Goal: Transaction & Acquisition: Download file/media

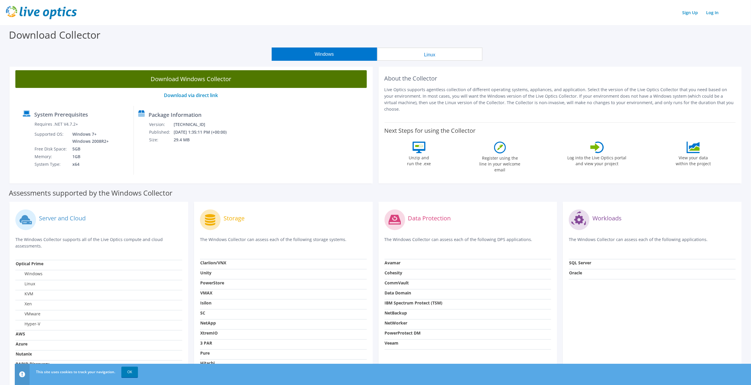
drag, startPoint x: 237, startPoint y: 76, endPoint x: 243, endPoint y: 80, distance: 6.9
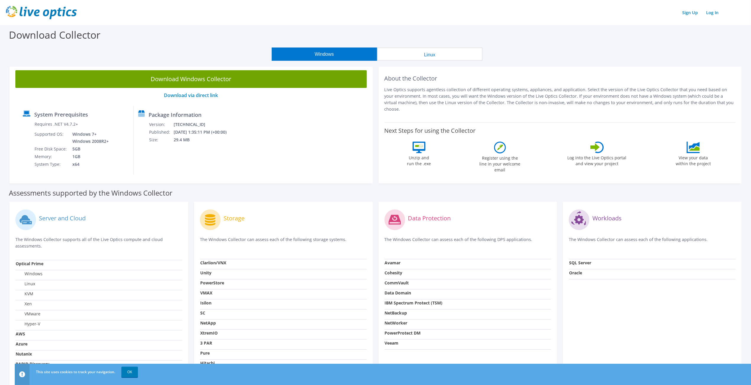
click at [237, 76] on link "Download Windows Collector" at bounding box center [190, 79] width 351 height 18
click at [418, 54] on button "Linux" at bounding box center [429, 54] width 105 height 13
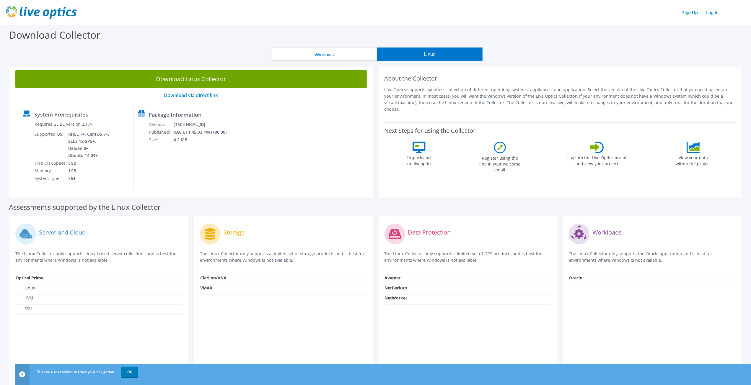
click at [341, 55] on button "Windows" at bounding box center [324, 54] width 105 height 13
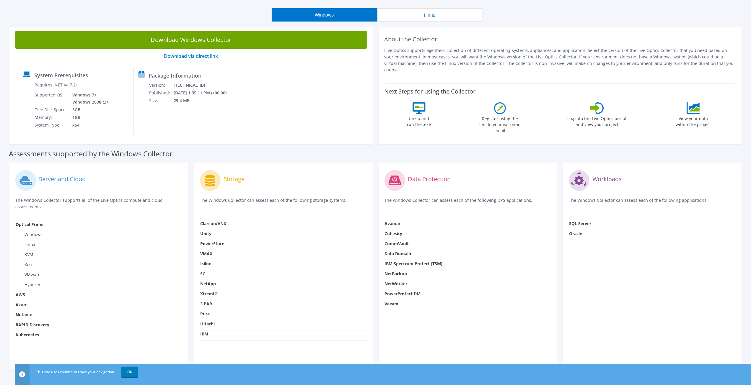
scroll to position [53, 0]
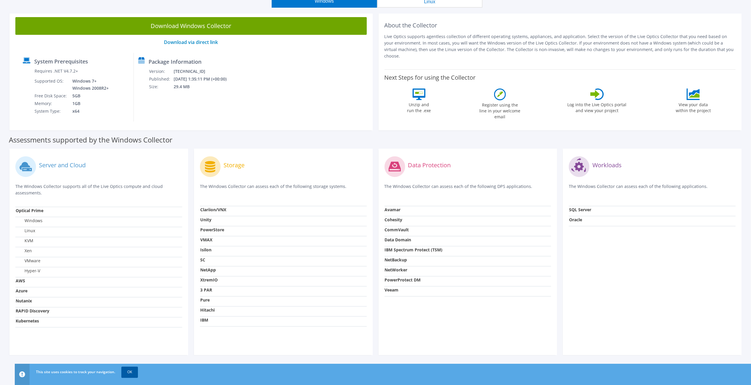
click at [133, 373] on link "OK" at bounding box center [129, 372] width 17 height 11
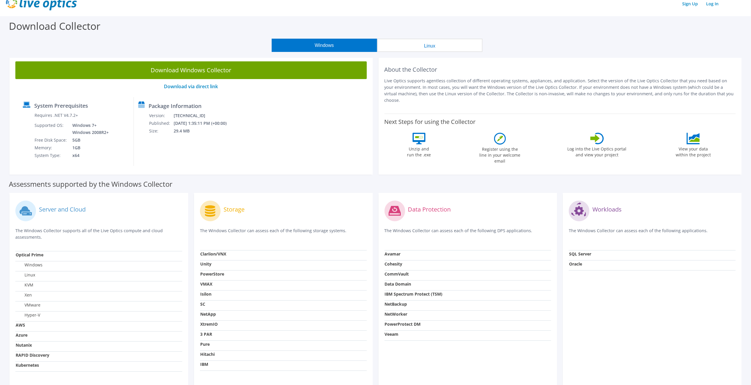
scroll to position [0, 0]
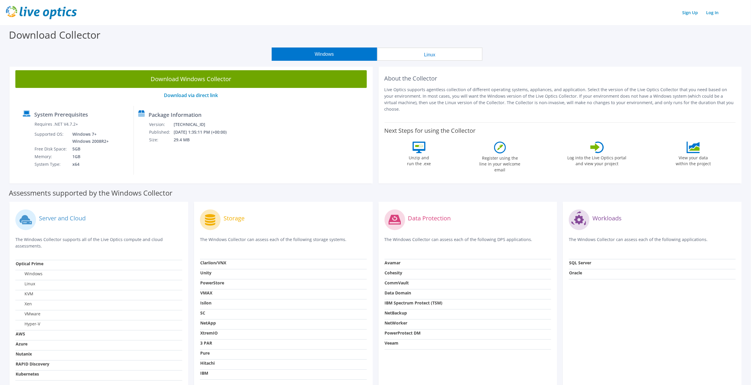
click at [414, 58] on button "Linux" at bounding box center [429, 54] width 105 height 13
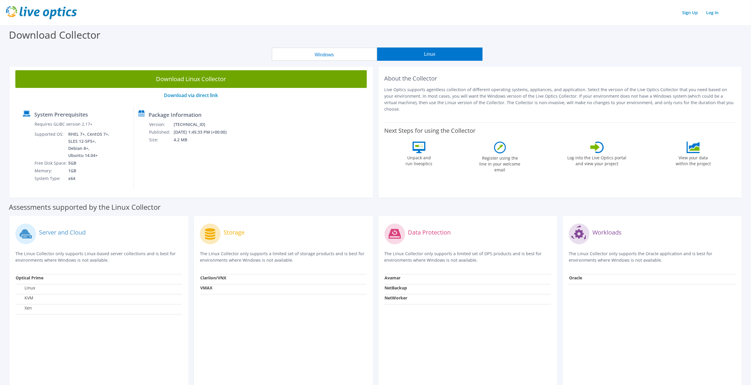
click at [92, 136] on td "RHEL 7+, CentOS 7+, SLES 12-SP5+, Debian 8+, Ubuntu 14.04+" at bounding box center [89, 144] width 43 height 29
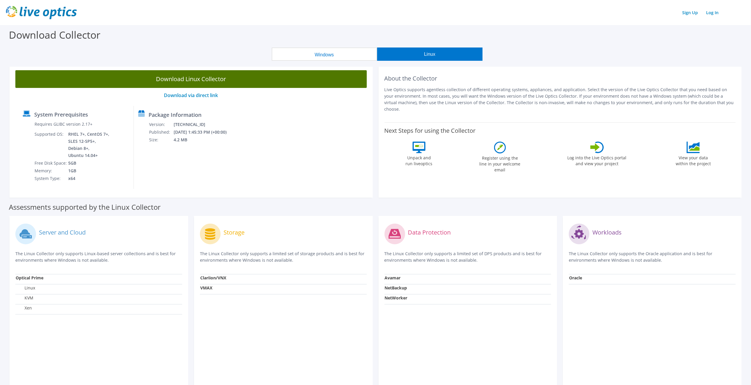
click at [221, 74] on link "Download Linux Collector" at bounding box center [190, 79] width 351 height 18
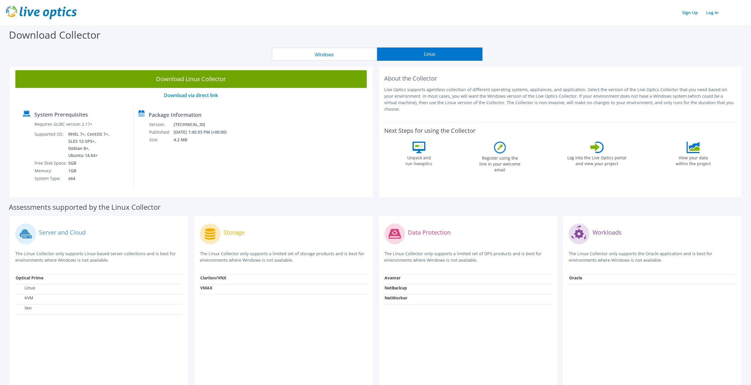
click at [130, 208] on label "Assessments supported by the Linux Collector" at bounding box center [85, 207] width 152 height 6
